Goal: Navigation & Orientation: Understand site structure

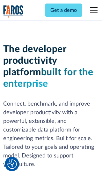
scroll to position [96, 0]
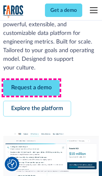
click at [31, 88] on link "Request a demo" at bounding box center [31, 88] width 57 height 16
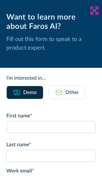
click at [95, 11] on icon at bounding box center [94, 10] width 5 height 5
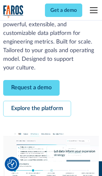
scroll to position [117, 0]
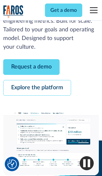
click at [37, 88] on link "Explore the platform" at bounding box center [37, 88] width 68 height 16
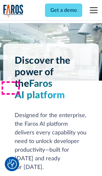
scroll to position [4802, 0]
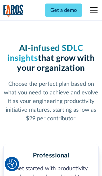
scroll to position [993, 0]
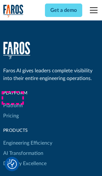
click at [12, 100] on link "Platform" at bounding box center [12, 105] width 19 height 10
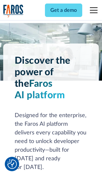
scroll to position [5007, 0]
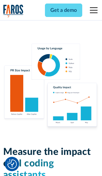
scroll to position [3952, 0]
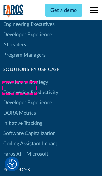
click at [19, 108] on link "DORA Metrics" at bounding box center [19, 113] width 33 height 10
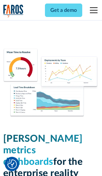
scroll to position [2800, 0]
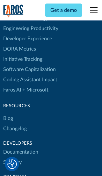
scroll to position [2862, 0]
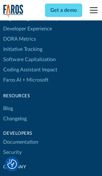
click at [15, 113] on link "Changelog" at bounding box center [15, 118] width 24 height 10
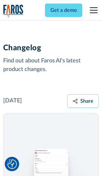
scroll to position [7720, 0]
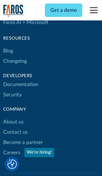
click at [13, 117] on link "About us" at bounding box center [13, 122] width 20 height 10
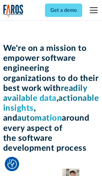
scroll to position [2206, 0]
